Goal: Transaction & Acquisition: Purchase product/service

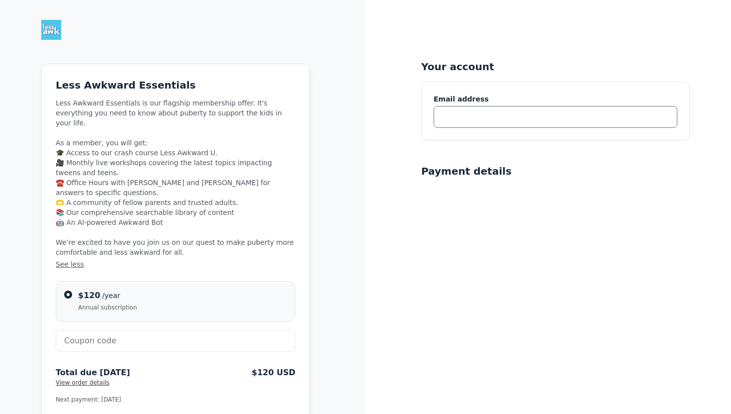
click at [501, 123] on input "text" at bounding box center [556, 117] width 244 height 22
type input "[EMAIL_ADDRESS][DOMAIN_NAME]"
type input "[PERSON_NAME]"
type input "Berkeley Carroll School"
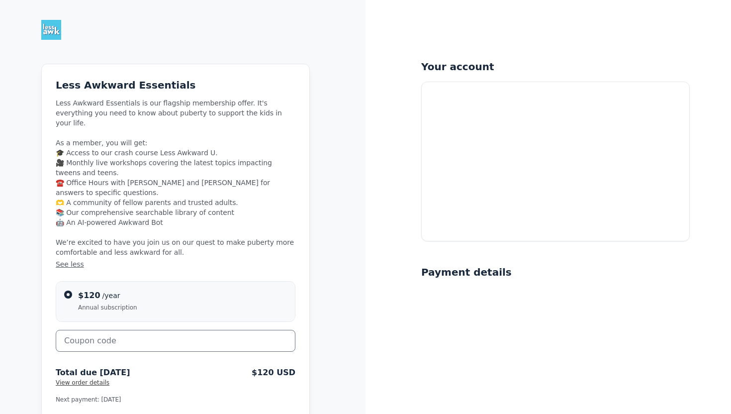
scroll to position [4, 0]
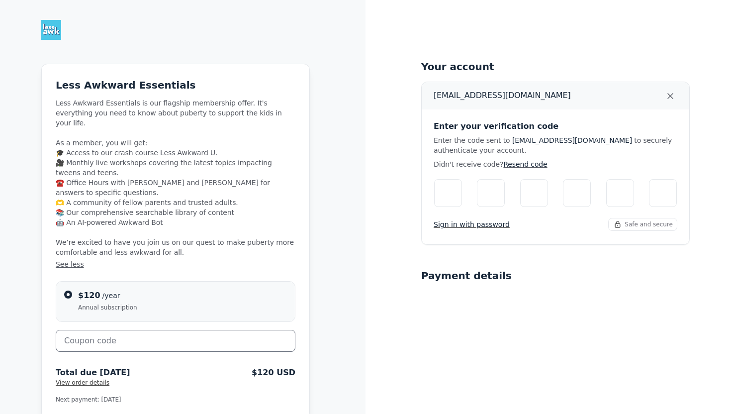
click at [159, 330] on input "text" at bounding box center [176, 341] width 240 height 22
click at [266, 335] on span "Apply" at bounding box center [273, 340] width 20 height 10
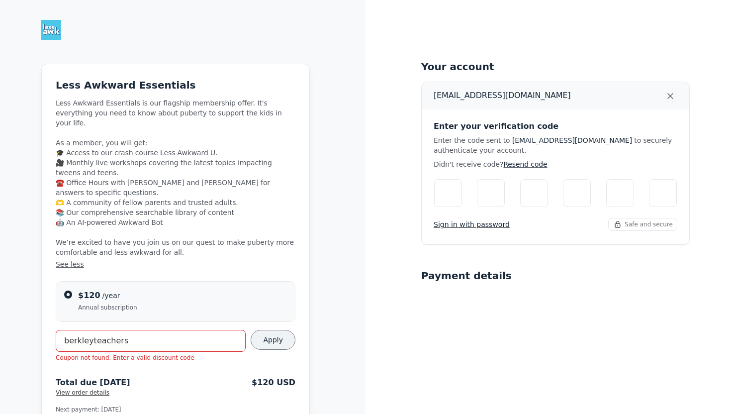
click at [96, 330] on input "berkleyteachers" at bounding box center [151, 341] width 190 height 22
click at [77, 330] on input "berkleyteachers" at bounding box center [151, 341] width 190 height 22
type input "berkelyteachers"
drag, startPoint x: 156, startPoint y: 322, endPoint x: 0, endPoint y: 253, distance: 170.4
click at [0, 253] on div "Less Awkward Essentials Less Awkward Essentials is our flagship membership offe…" at bounding box center [183, 334] width 366 height 668
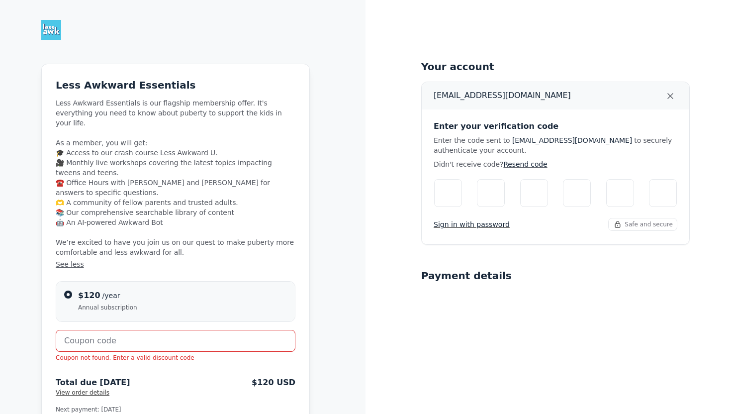
paste input "BERKLEYTEACHERS"
click at [273, 335] on span "Apply" at bounding box center [273, 340] width 20 height 10
click at [205, 330] on input "BERKLEYTEACHERS" at bounding box center [151, 341] width 190 height 22
click at [286, 330] on button "Apply" at bounding box center [273, 340] width 45 height 20
drag, startPoint x: 182, startPoint y: 317, endPoint x: 99, endPoint y: 319, distance: 83.1
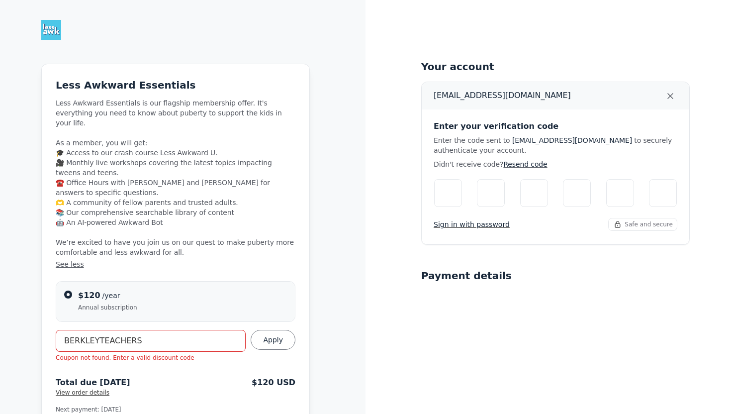
click at [99, 330] on input "BERKLEYTEACHERS" at bounding box center [151, 341] width 190 height 22
type input "BERKLEYPARENTS"
click at [266, 335] on span "Apply" at bounding box center [273, 340] width 20 height 10
click at [453, 193] on input "Please enter verification code. Digit 1" at bounding box center [448, 193] width 28 height 28
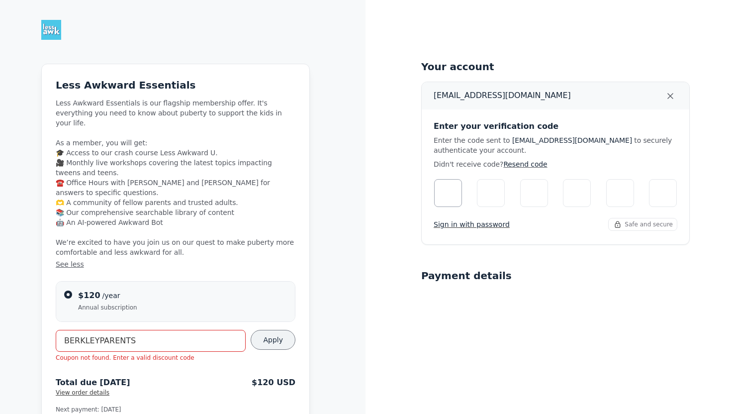
type input "2"
type input "3"
type input "5"
type input "7"
type input "2"
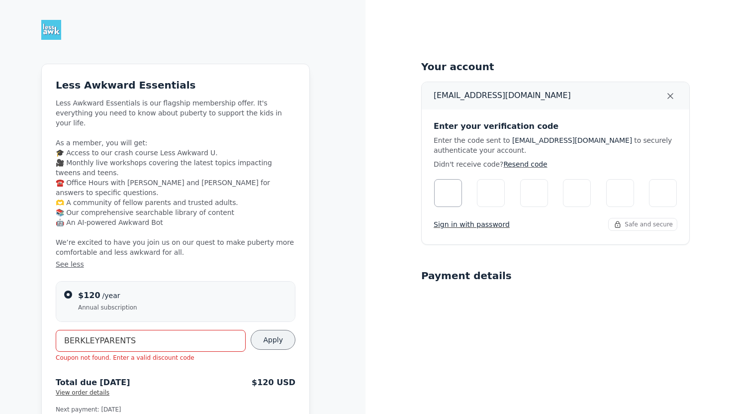
type input "7"
